Goal: Information Seeking & Learning: Find specific fact

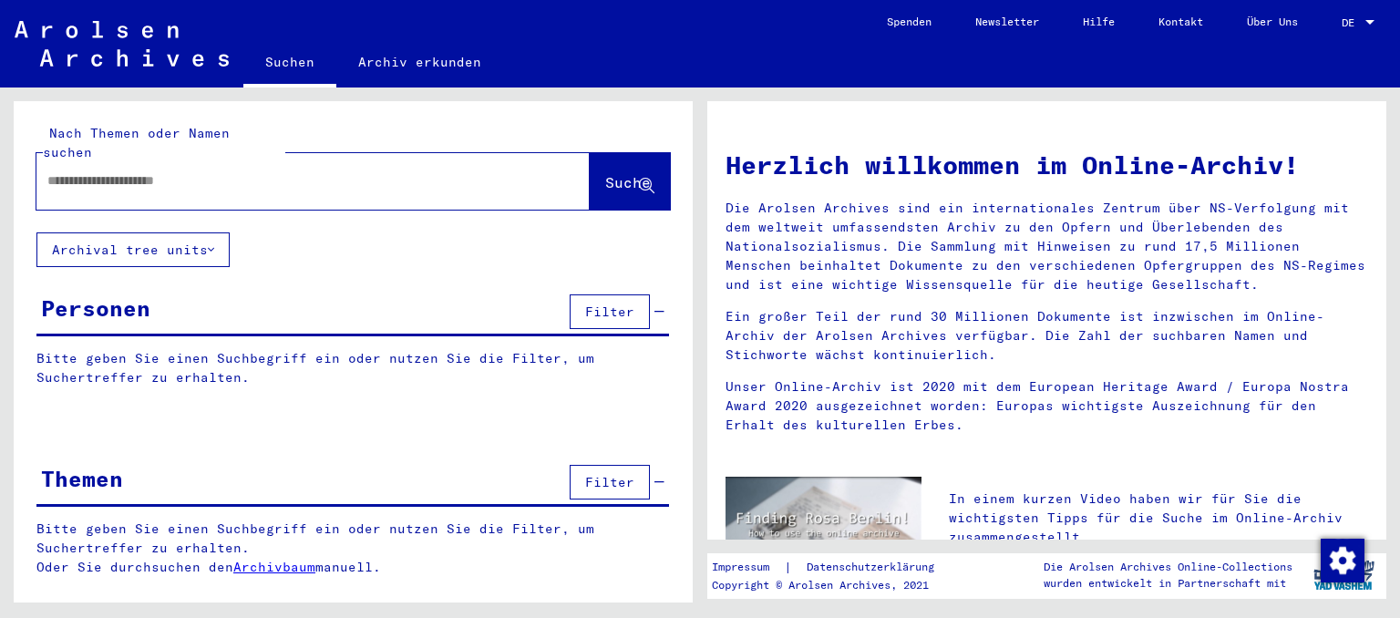
type input "*********"
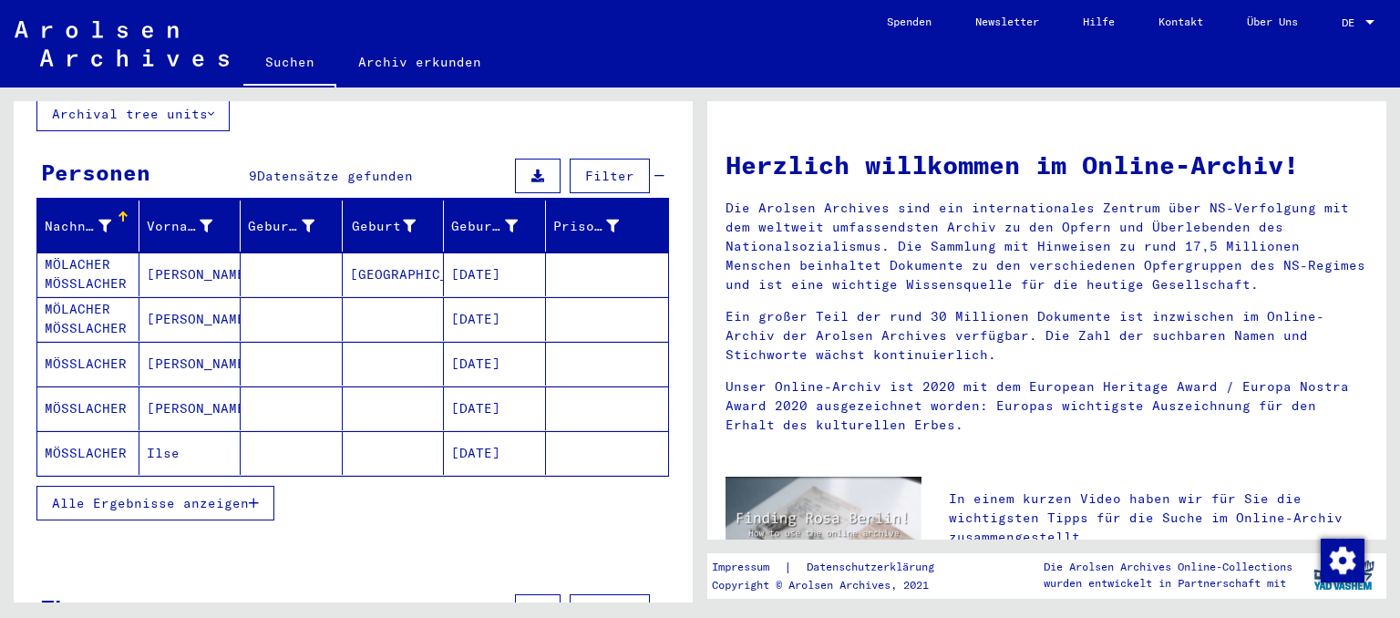
scroll to position [200, 0]
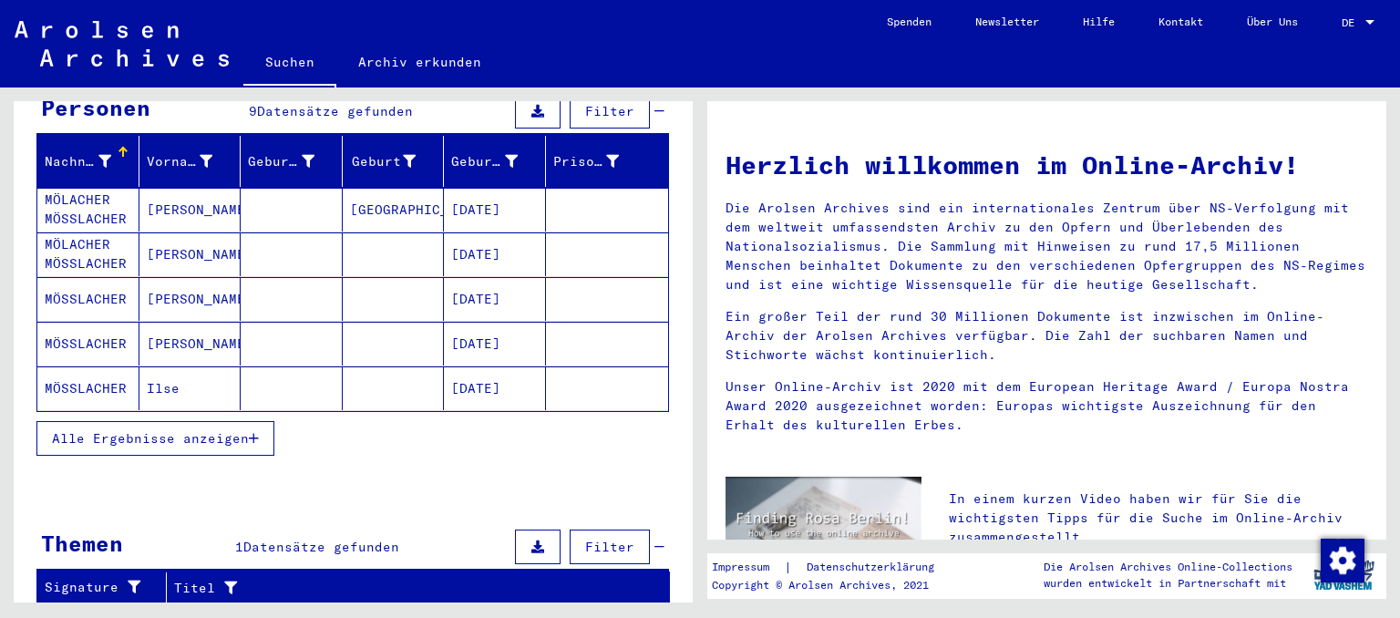
click at [589, 324] on mat-cell at bounding box center [607, 344] width 123 height 44
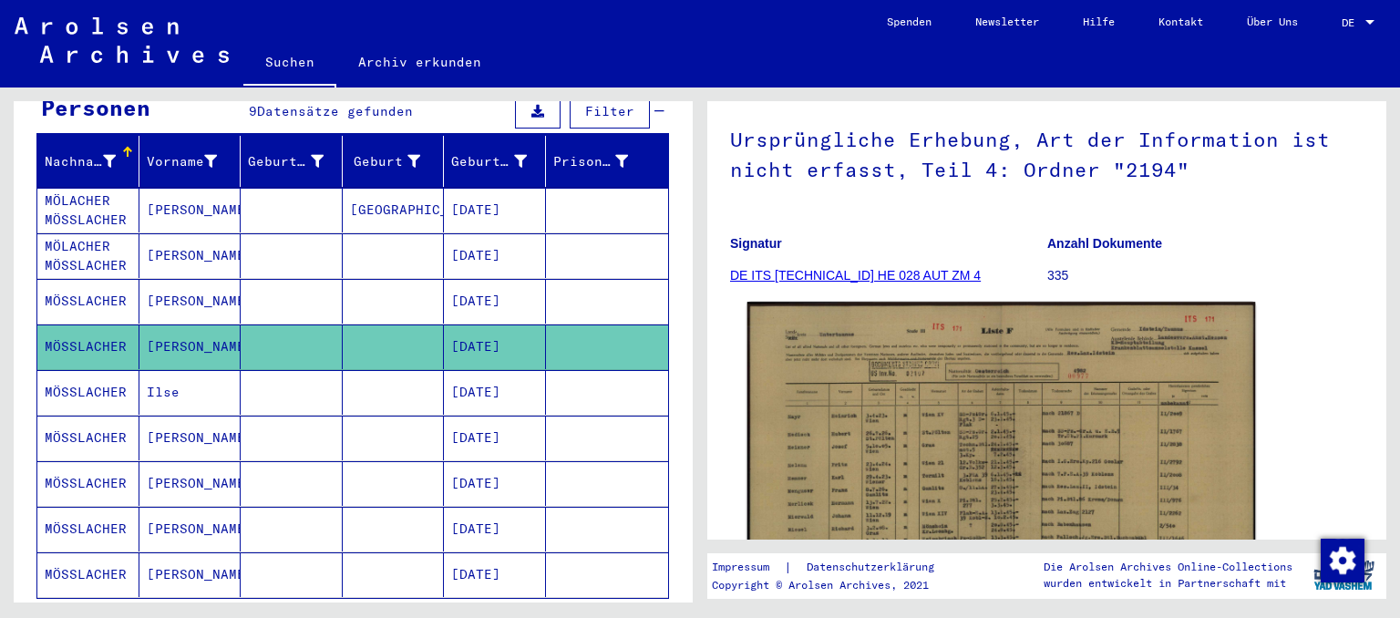
scroll to position [302, 0]
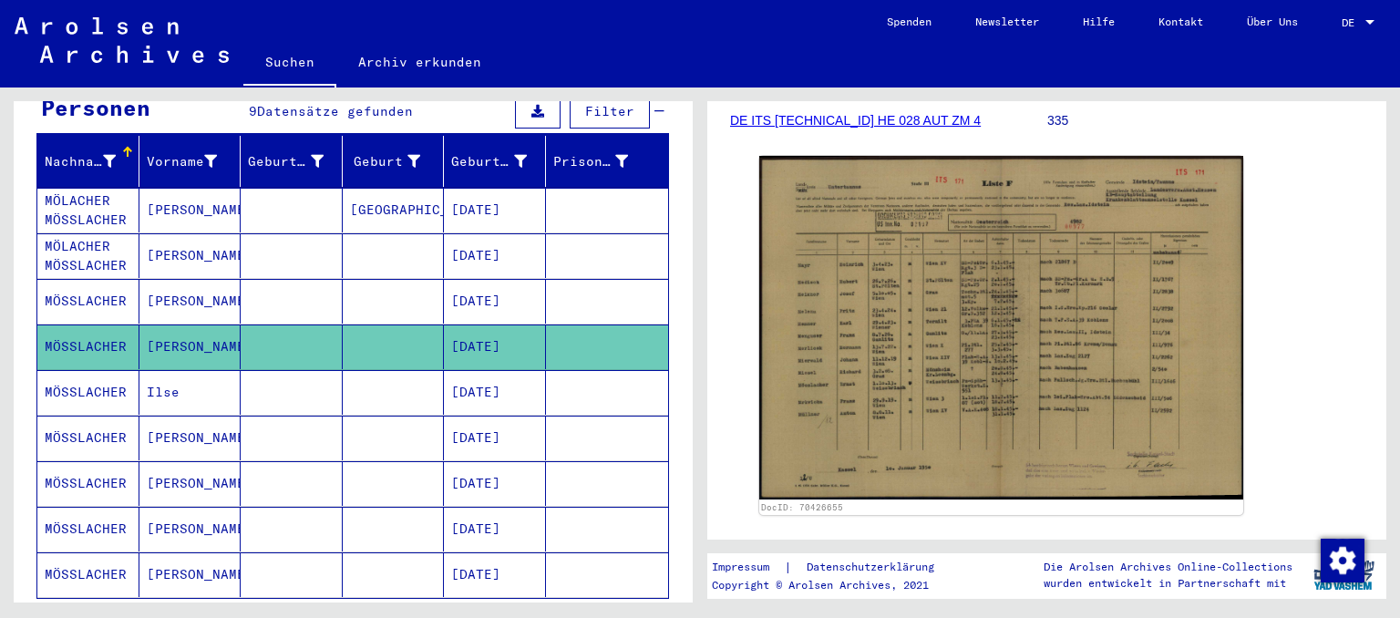
click at [589, 422] on mat-cell at bounding box center [607, 438] width 123 height 45
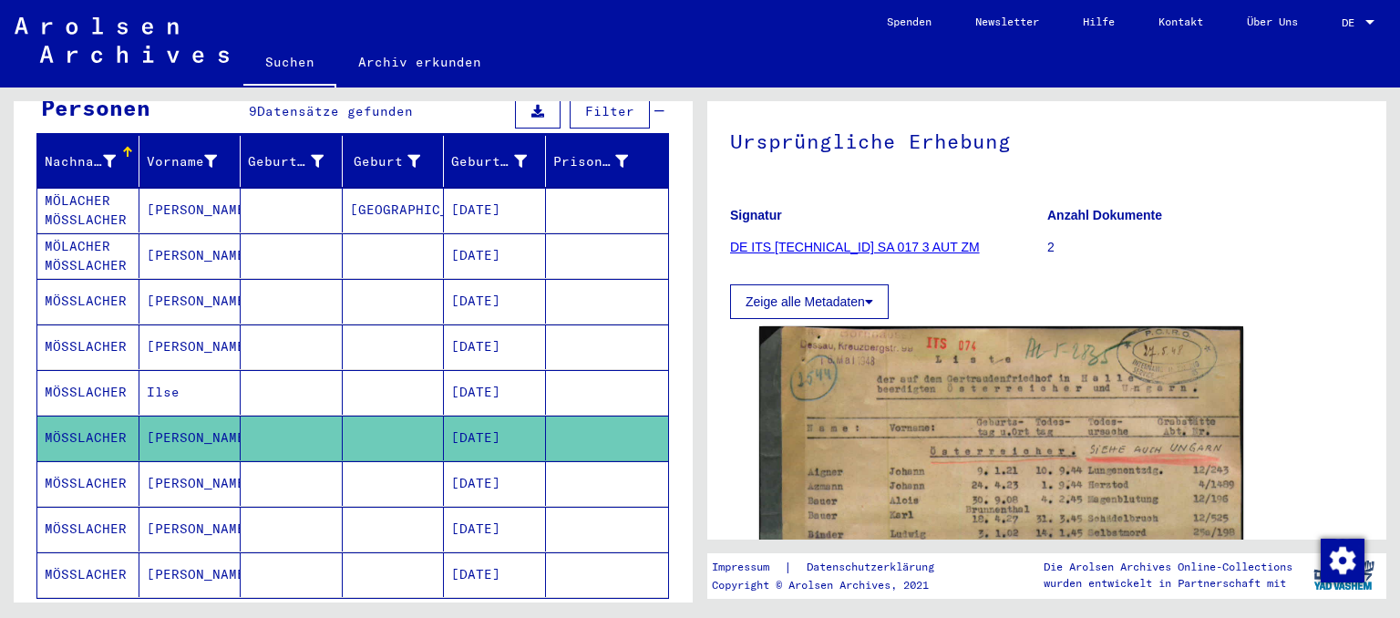
scroll to position [302, 0]
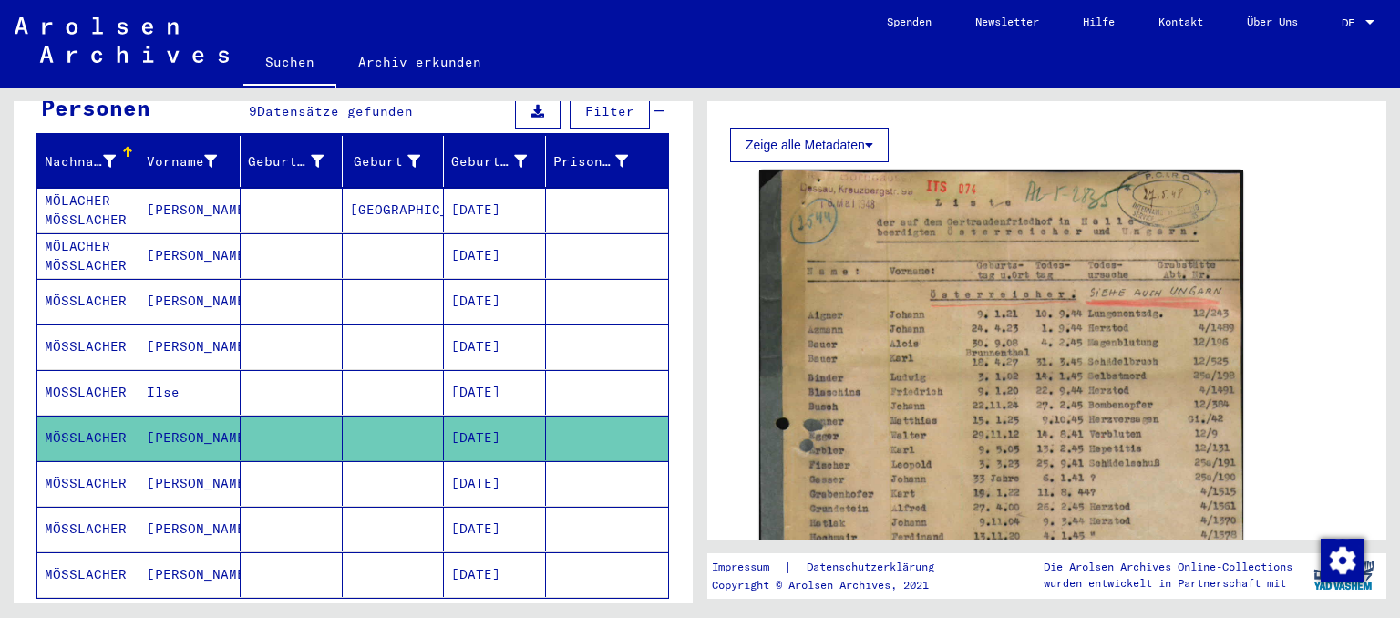
click at [584, 468] on mat-cell at bounding box center [607, 483] width 123 height 45
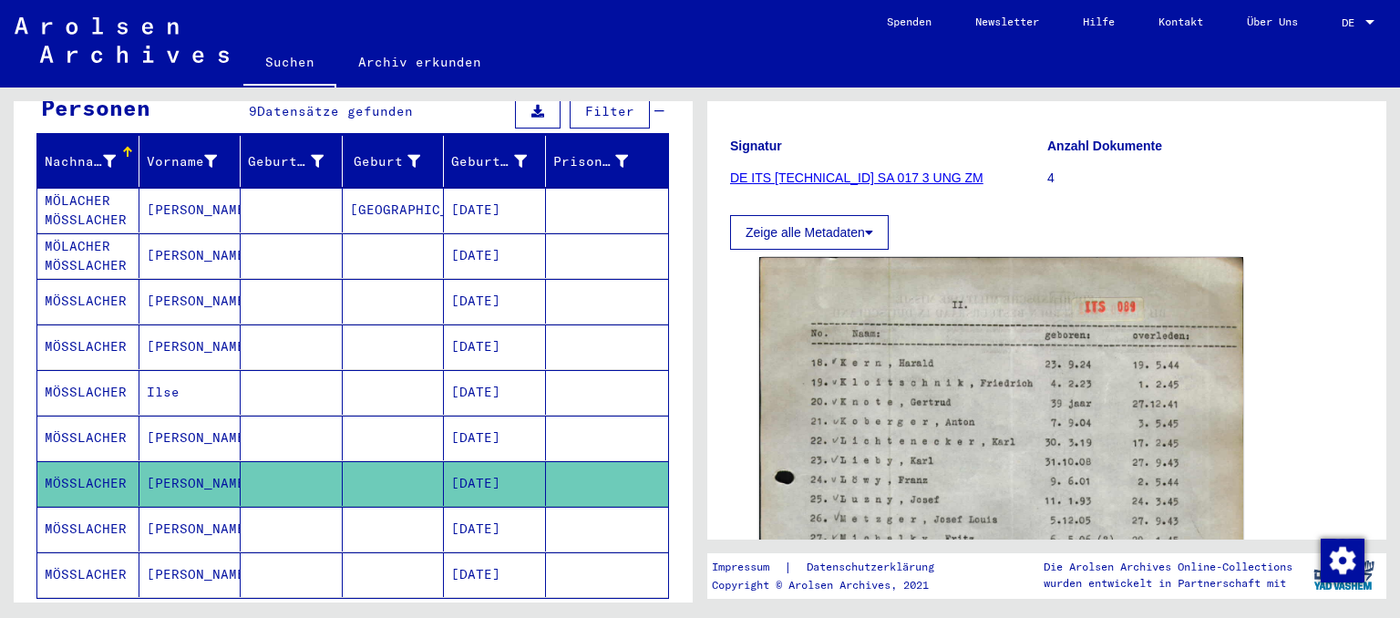
scroll to position [402, 0]
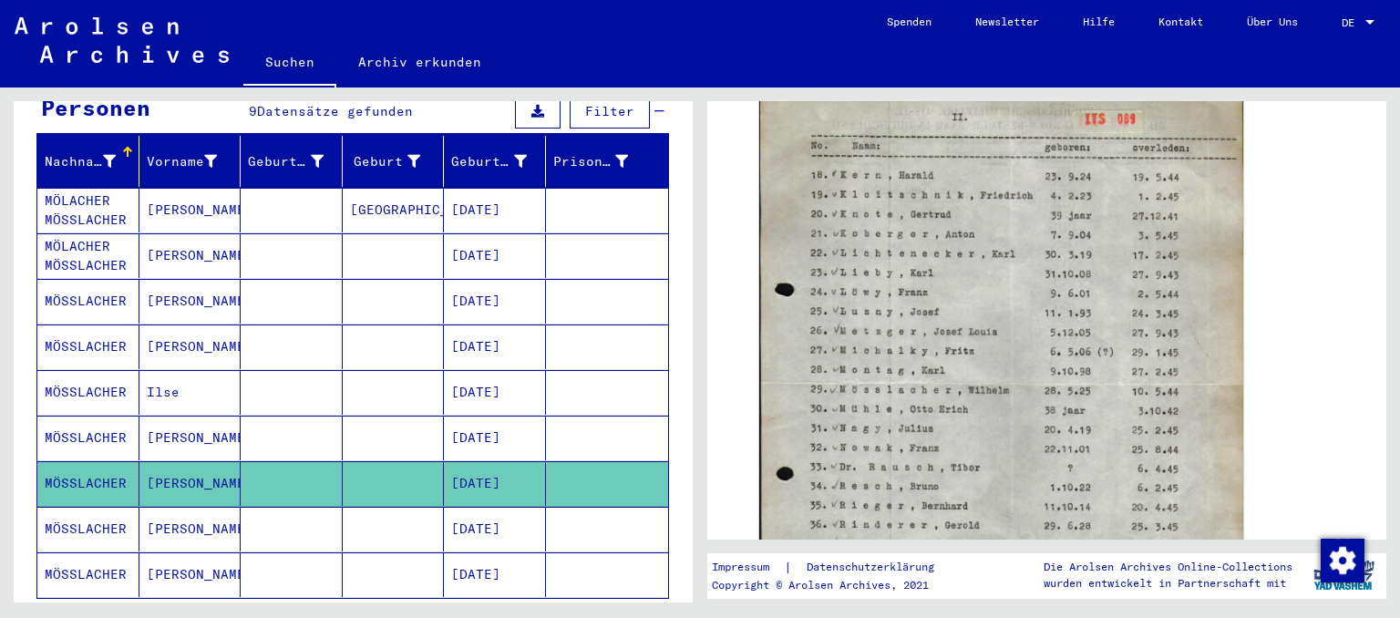
click at [569, 507] on mat-cell at bounding box center [607, 529] width 123 height 45
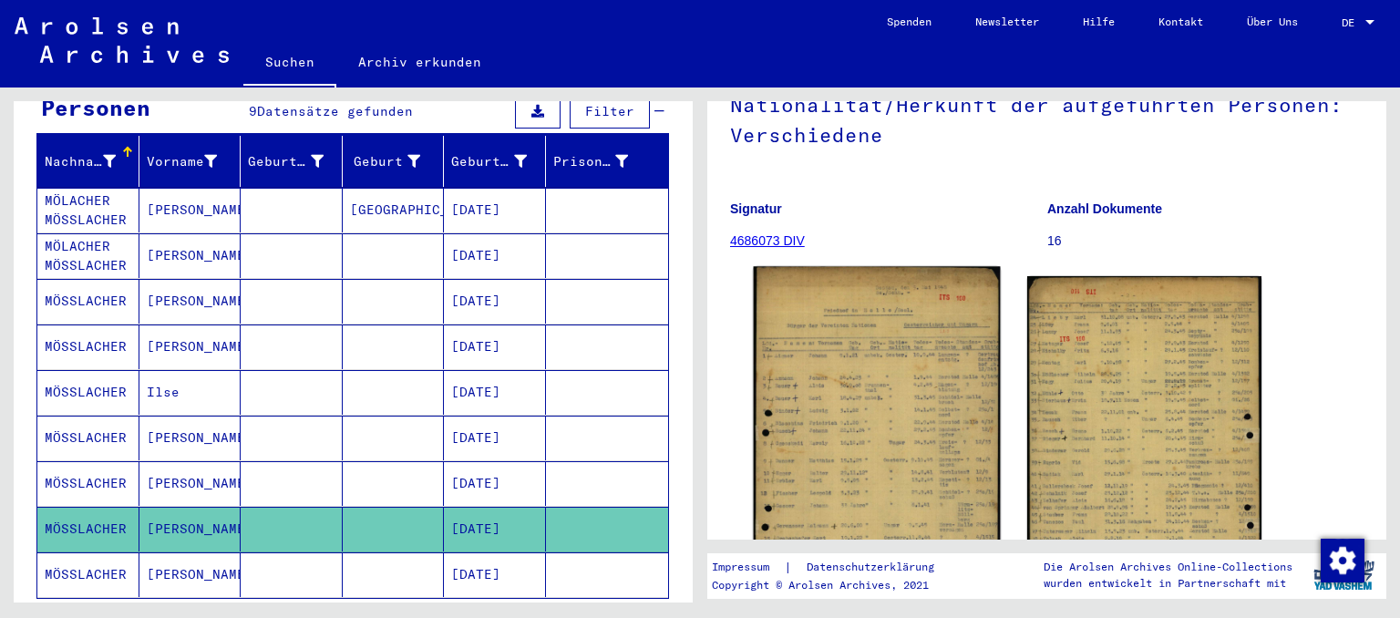
scroll to position [483, 0]
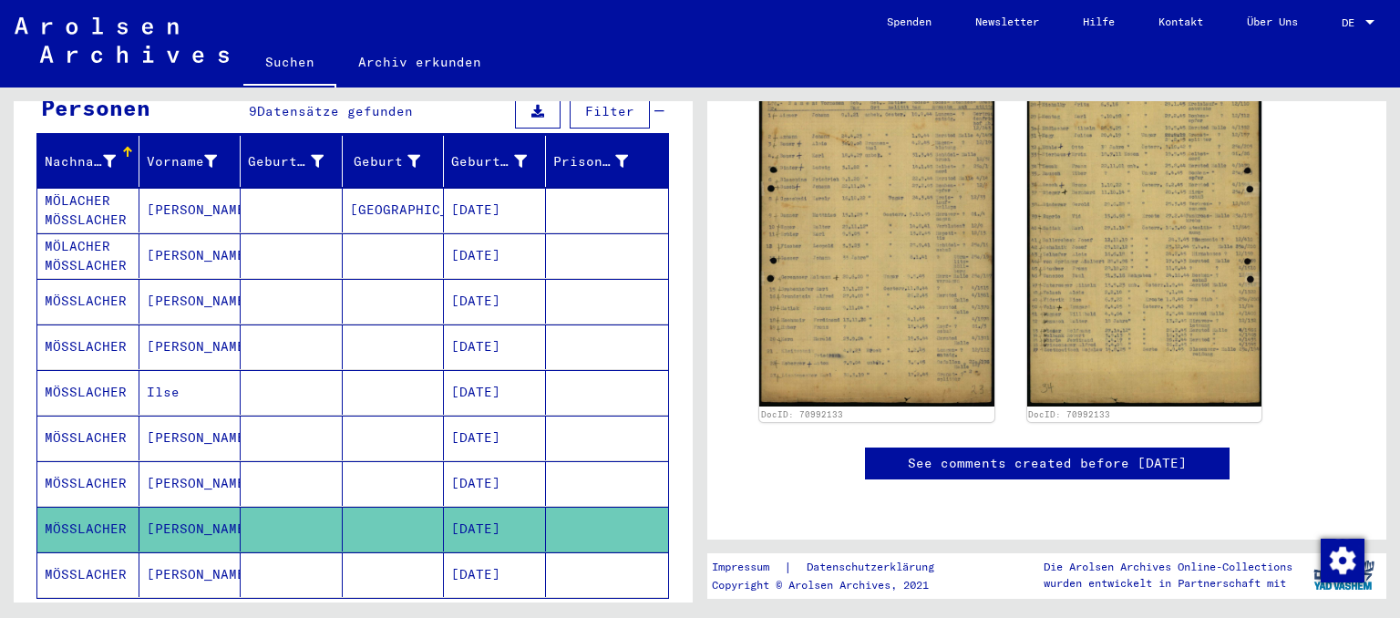
click at [581, 552] on mat-cell at bounding box center [607, 574] width 123 height 45
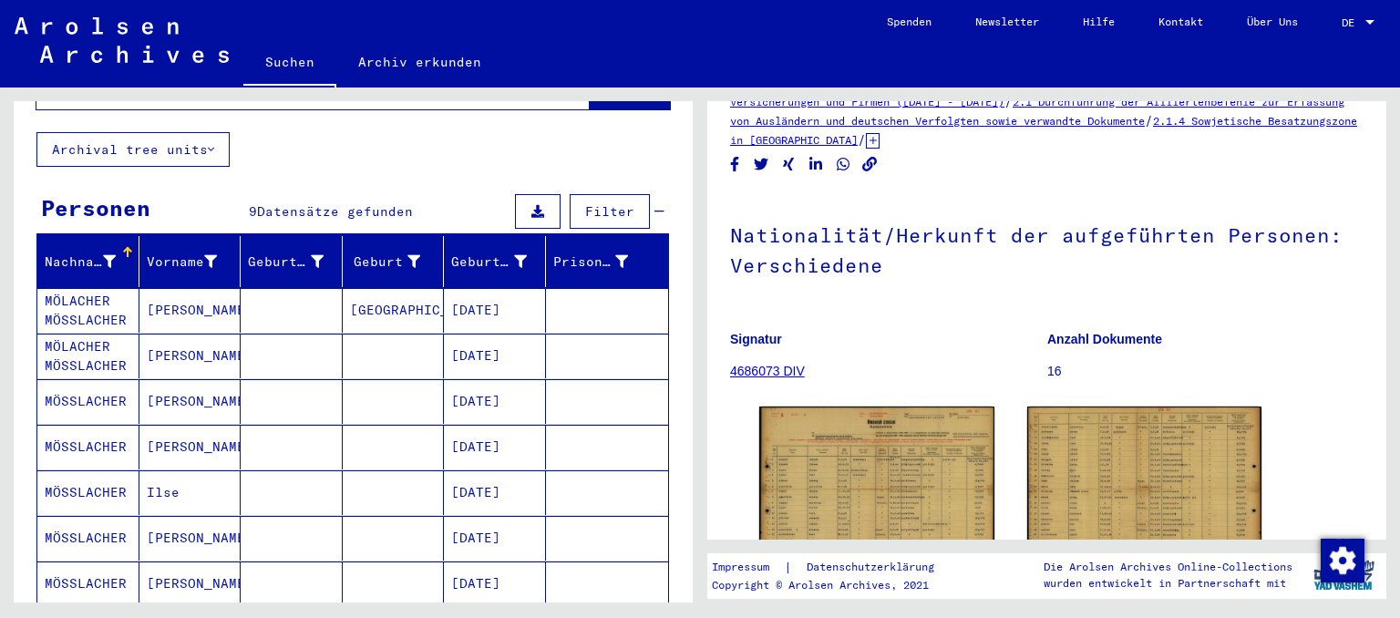
scroll to position [200, 0]
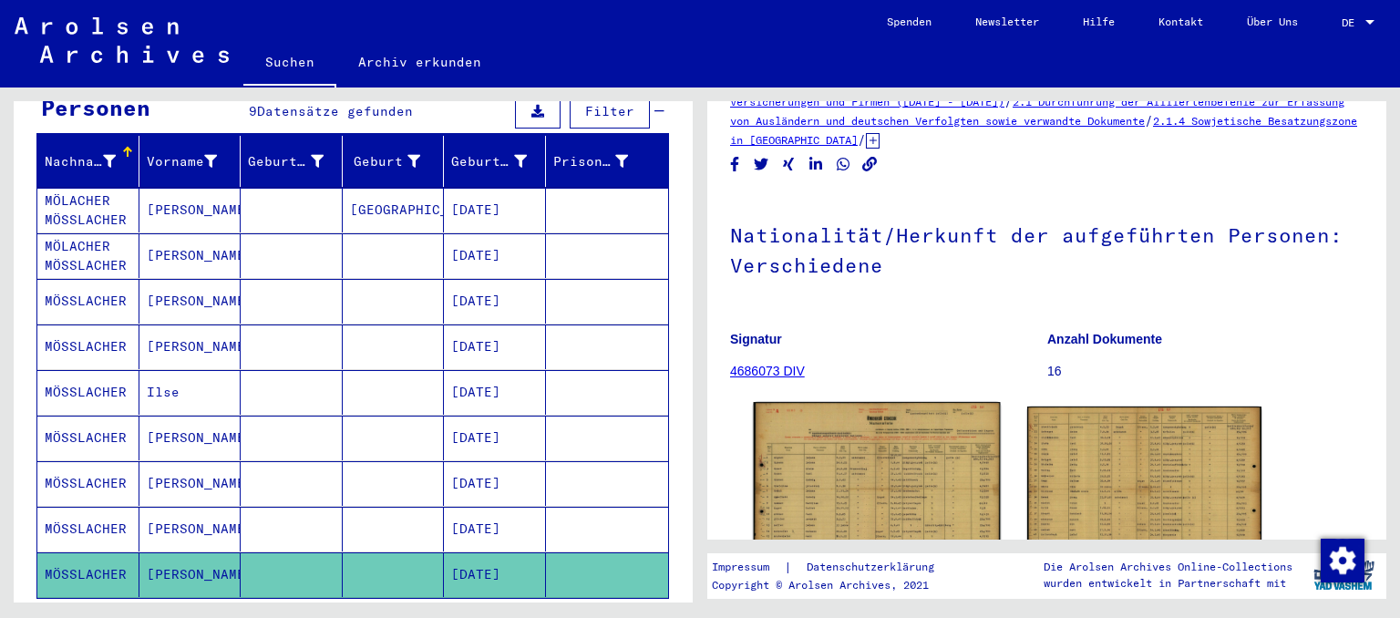
click at [947, 488] on img at bounding box center [877, 488] width 246 height 173
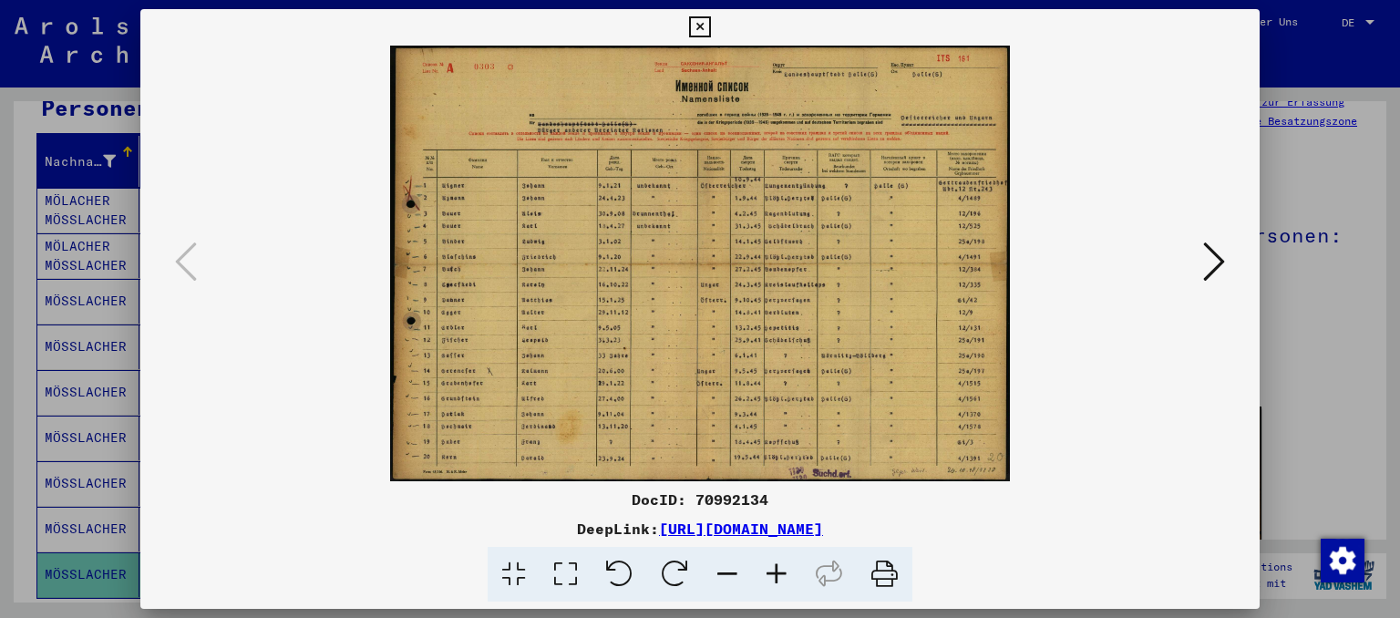
click at [710, 25] on icon at bounding box center [699, 27] width 21 height 22
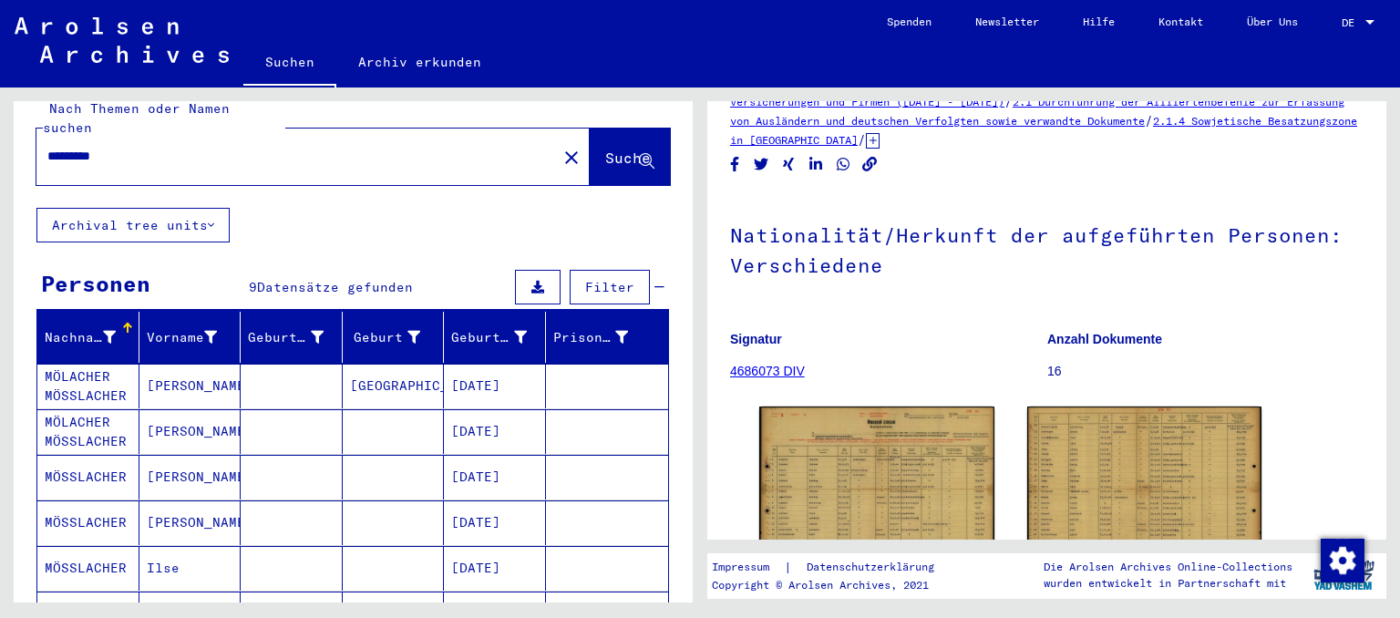
scroll to position [0, 0]
